Goal: Task Accomplishment & Management: Manage account settings

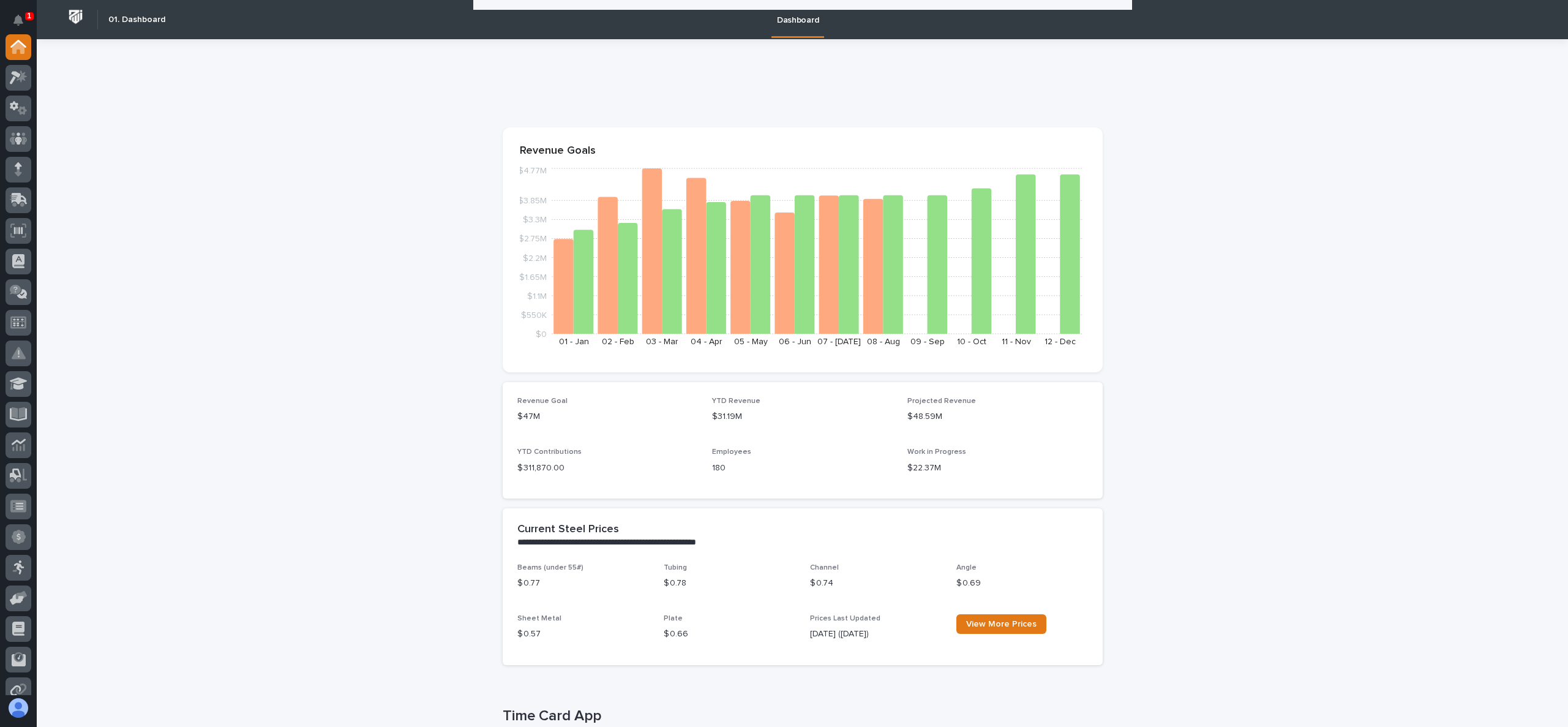
scroll to position [367, 0]
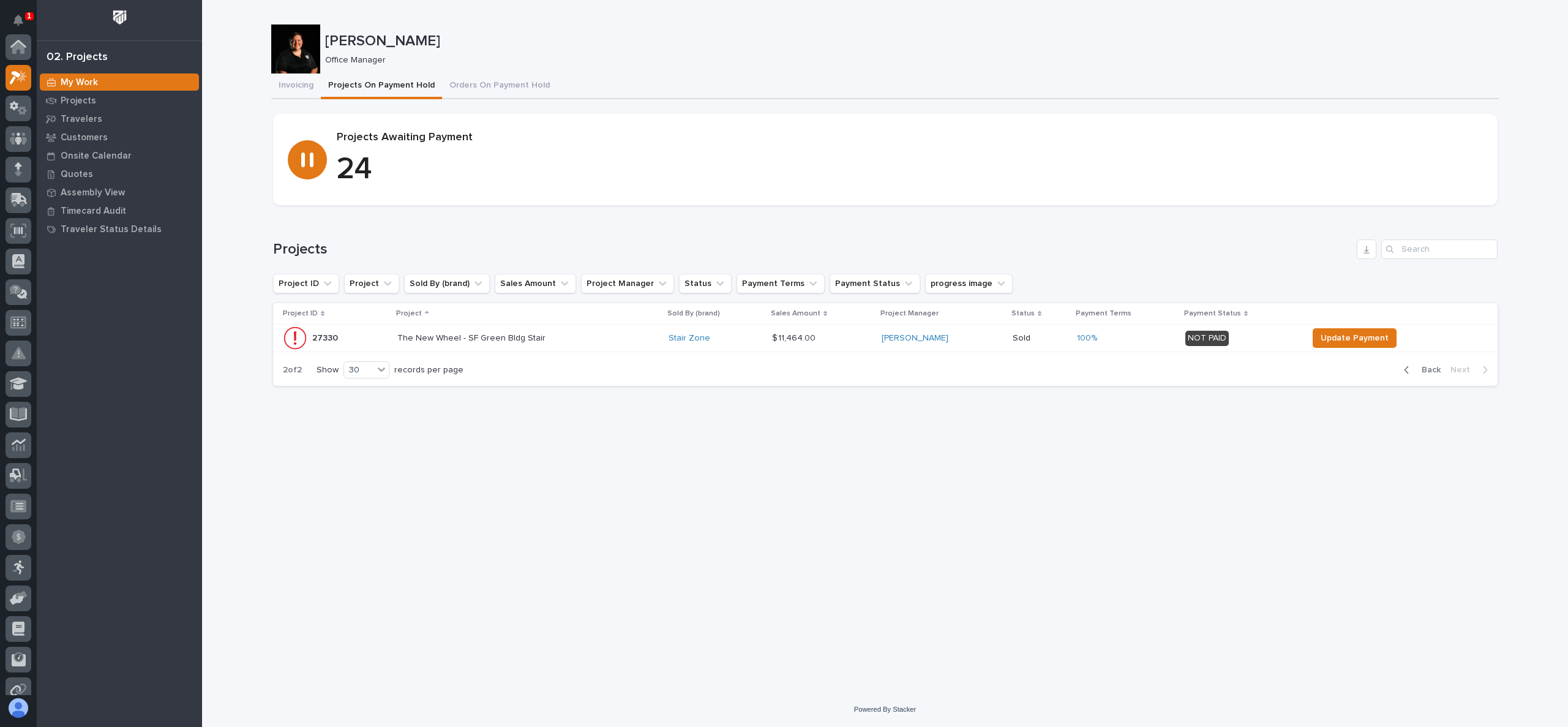
scroll to position [31, 0]
click at [1429, 371] on span "Back" at bounding box center [1428, 370] width 26 height 11
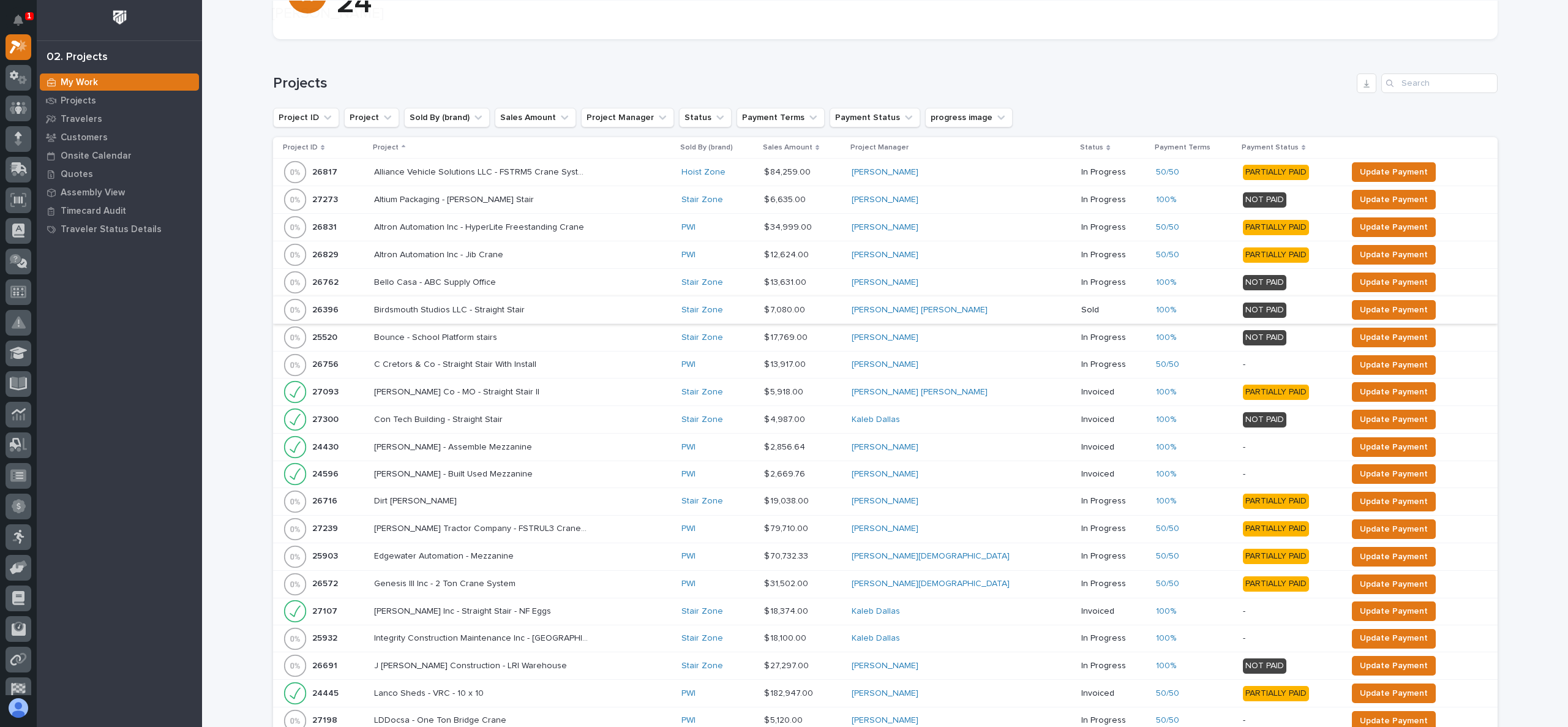
scroll to position [184, 0]
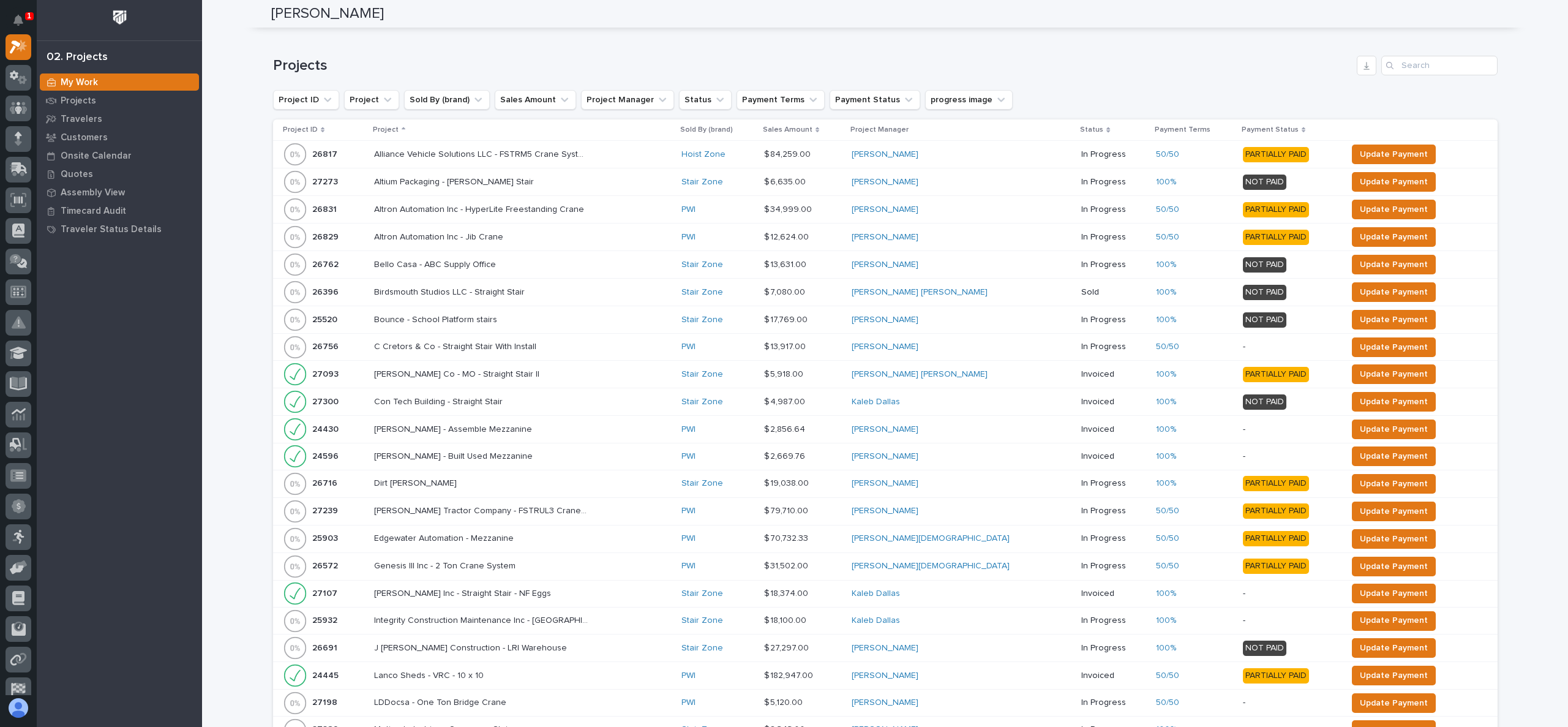
click at [298, 128] on p "Project ID" at bounding box center [301, 129] width 35 height 13
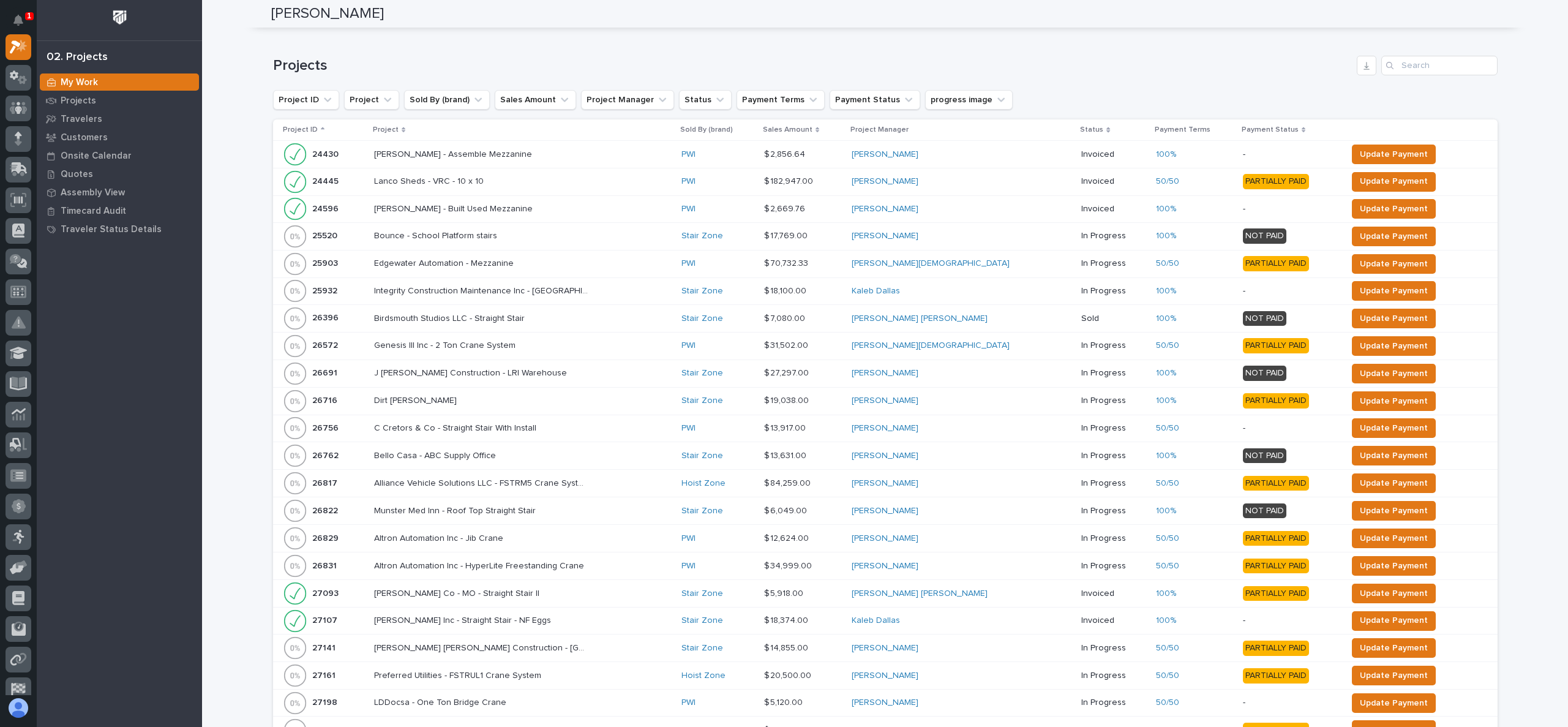
click at [398, 126] on p "Project" at bounding box center [386, 129] width 26 height 13
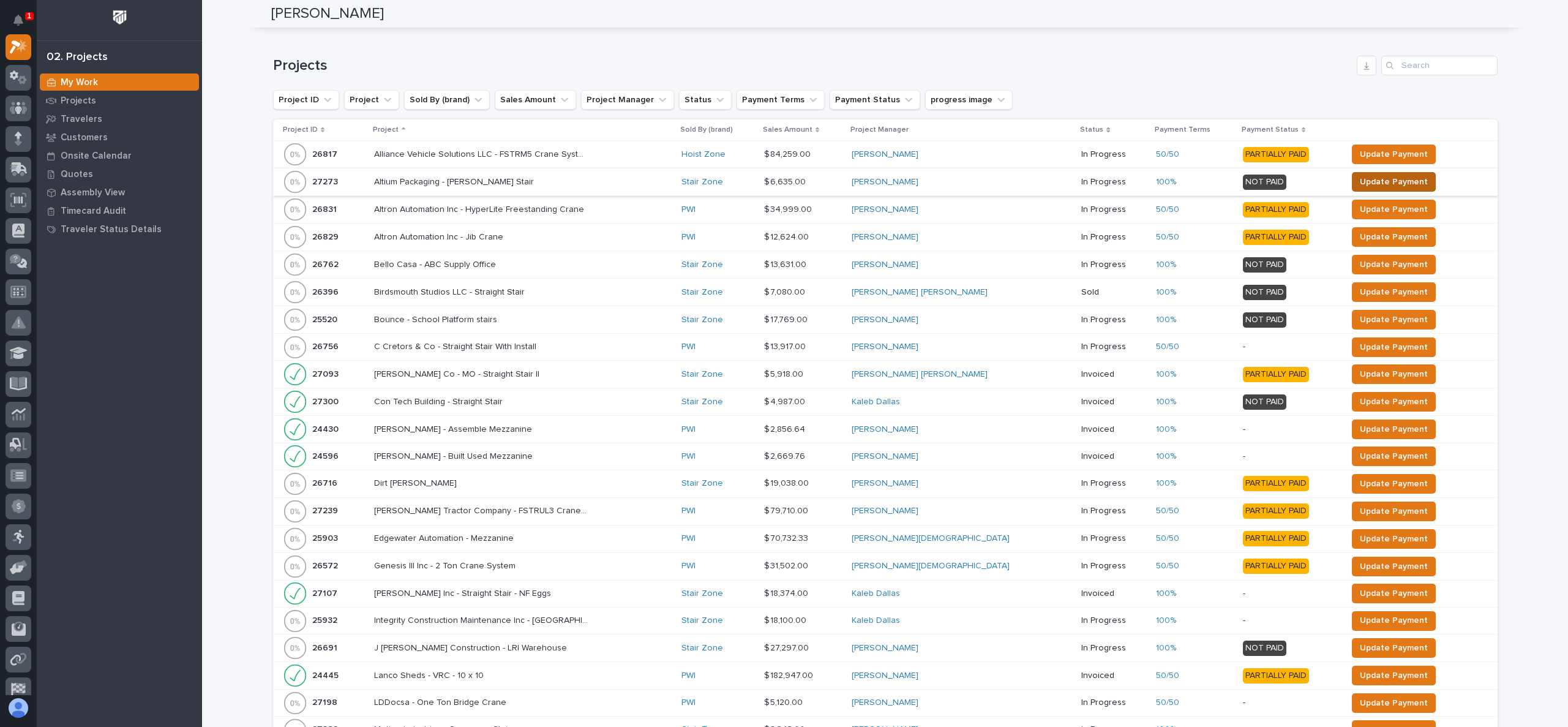
click at [1401, 180] on button "Update Payment" at bounding box center [1394, 181] width 84 height 19
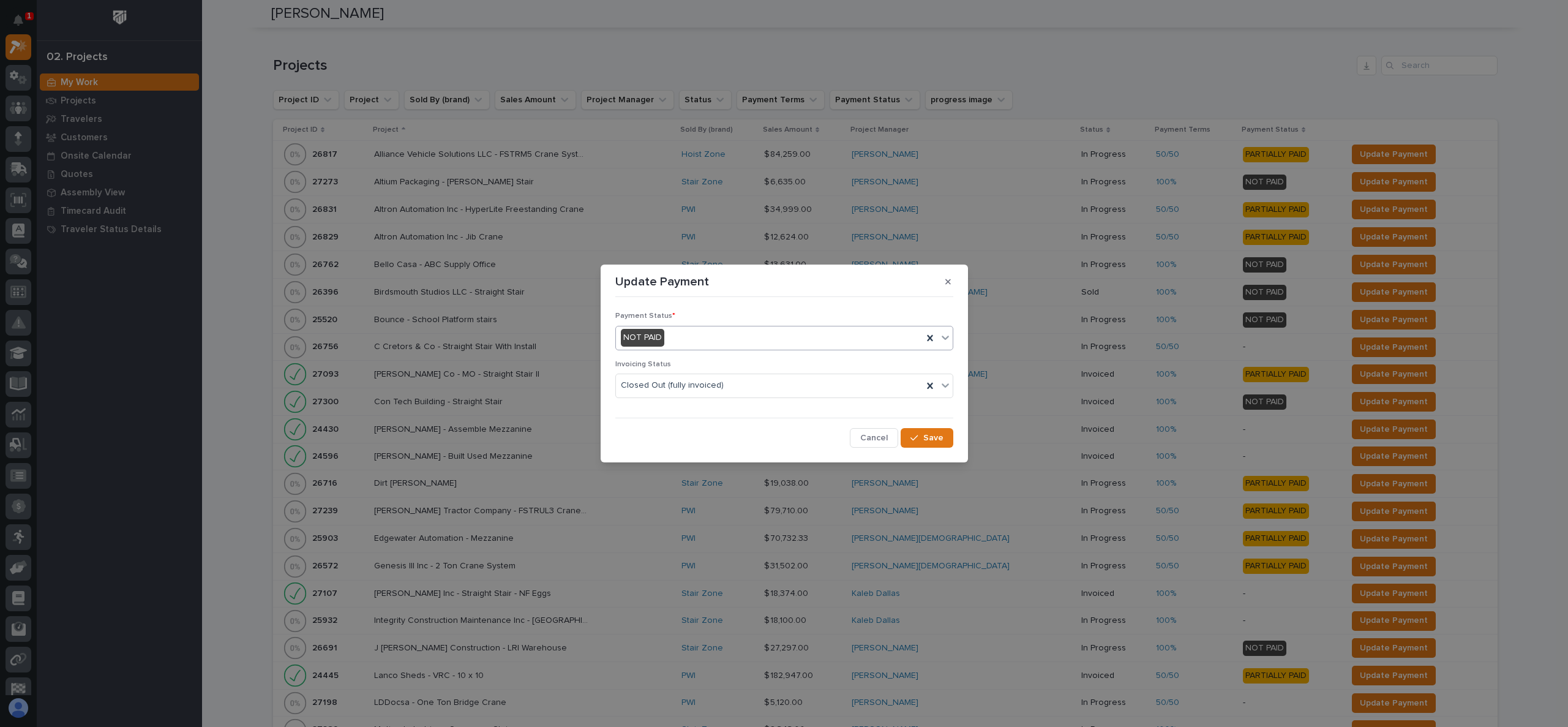
click at [697, 336] on div "NOT PAID" at bounding box center [770, 337] width 307 height 20
click at [655, 398] on span "PAID IN FULL" at bounding box center [648, 403] width 54 height 13
drag, startPoint x: 928, startPoint y: 439, endPoint x: 928, endPoint y: 430, distance: 9.0
click at [929, 438] on span "Save" at bounding box center [933, 438] width 20 height 11
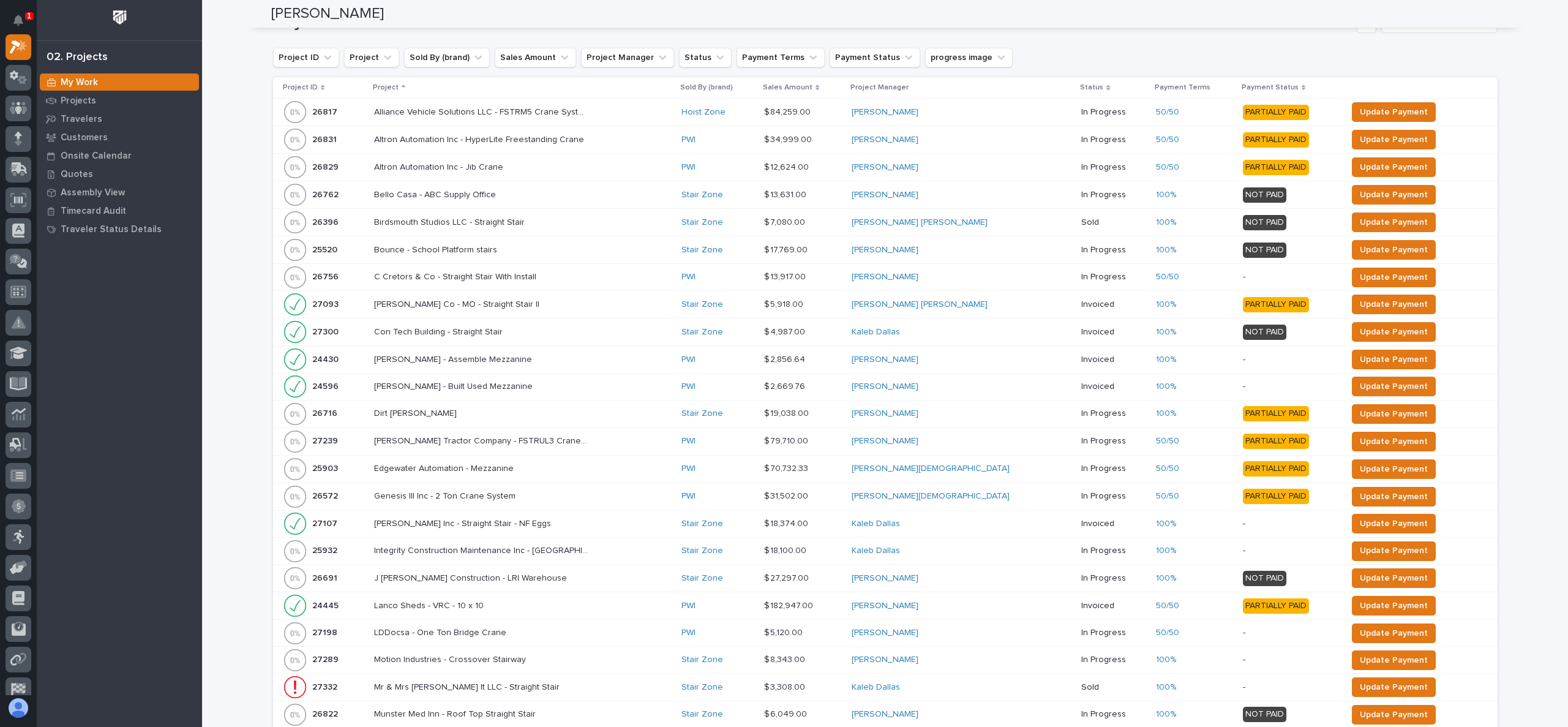
scroll to position [0, 0]
